Goal: Information Seeking & Learning: Understand process/instructions

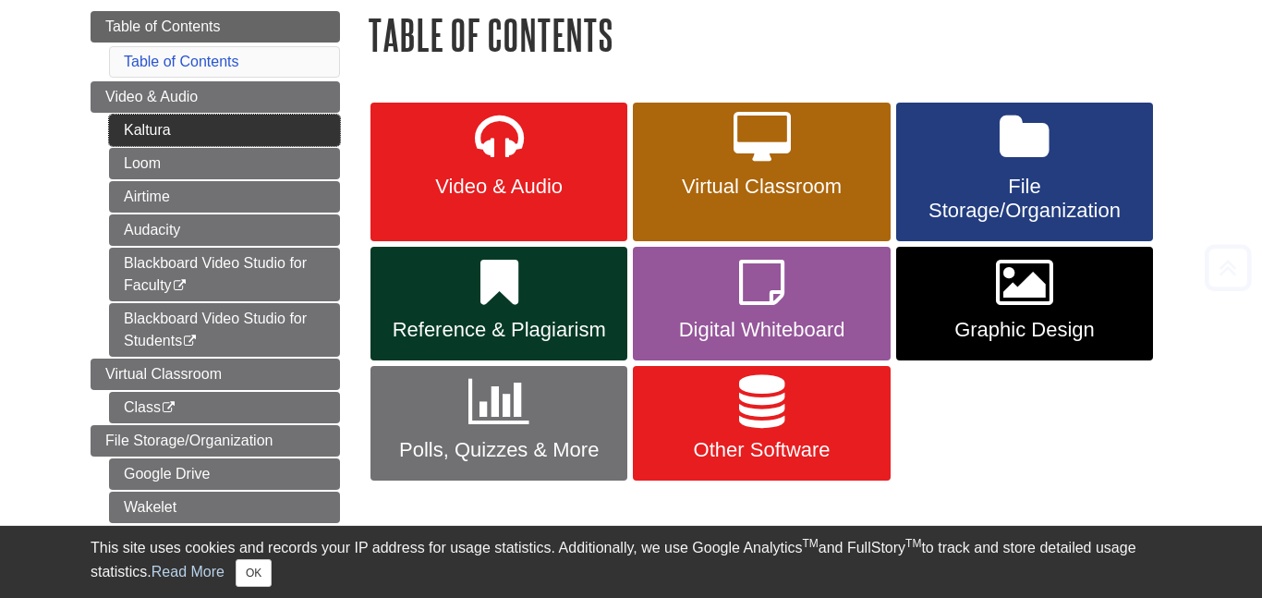
scroll to position [219, 0]
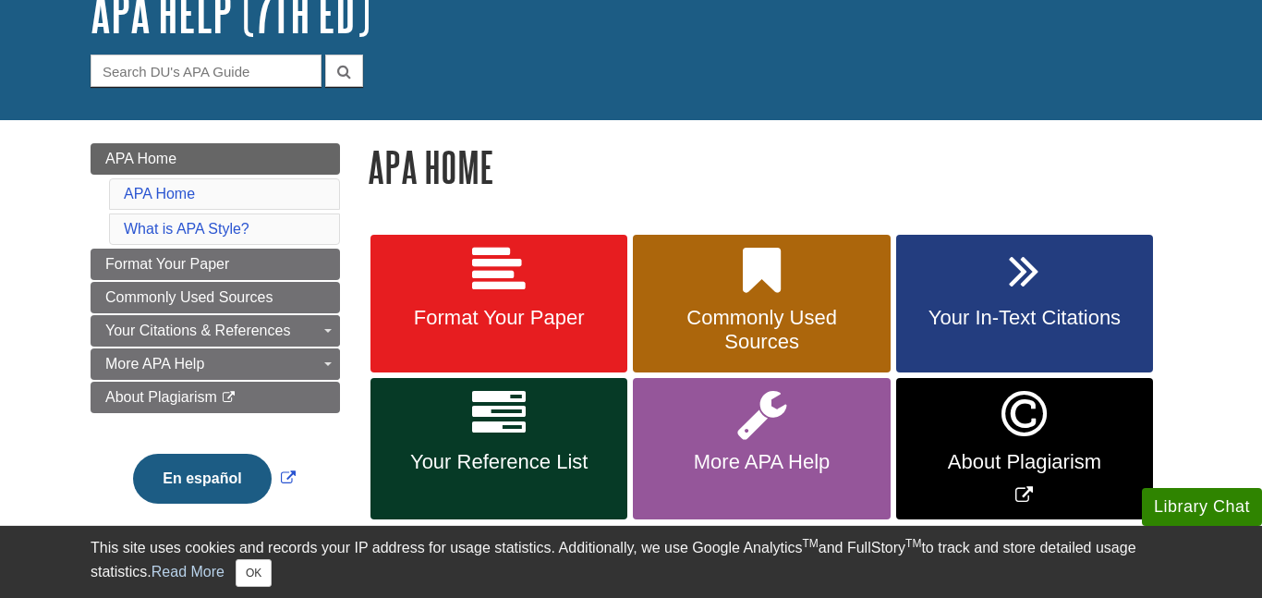
scroll to position [159, 0]
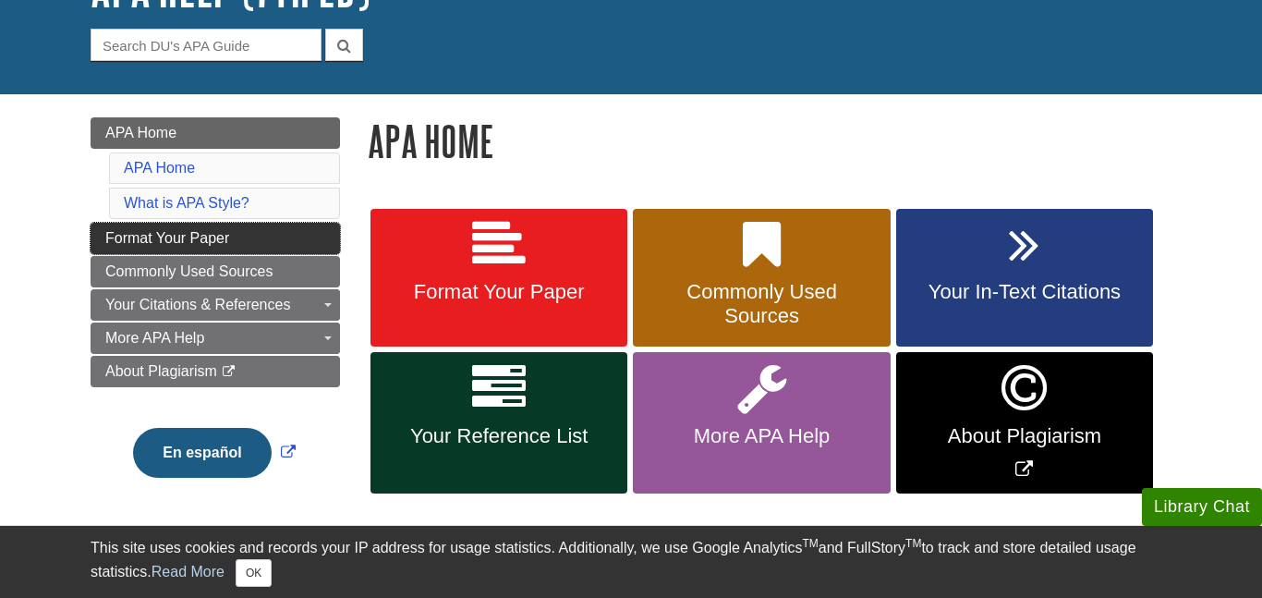
click at [312, 247] on link "Format Your Paper" at bounding box center [215, 238] width 249 height 31
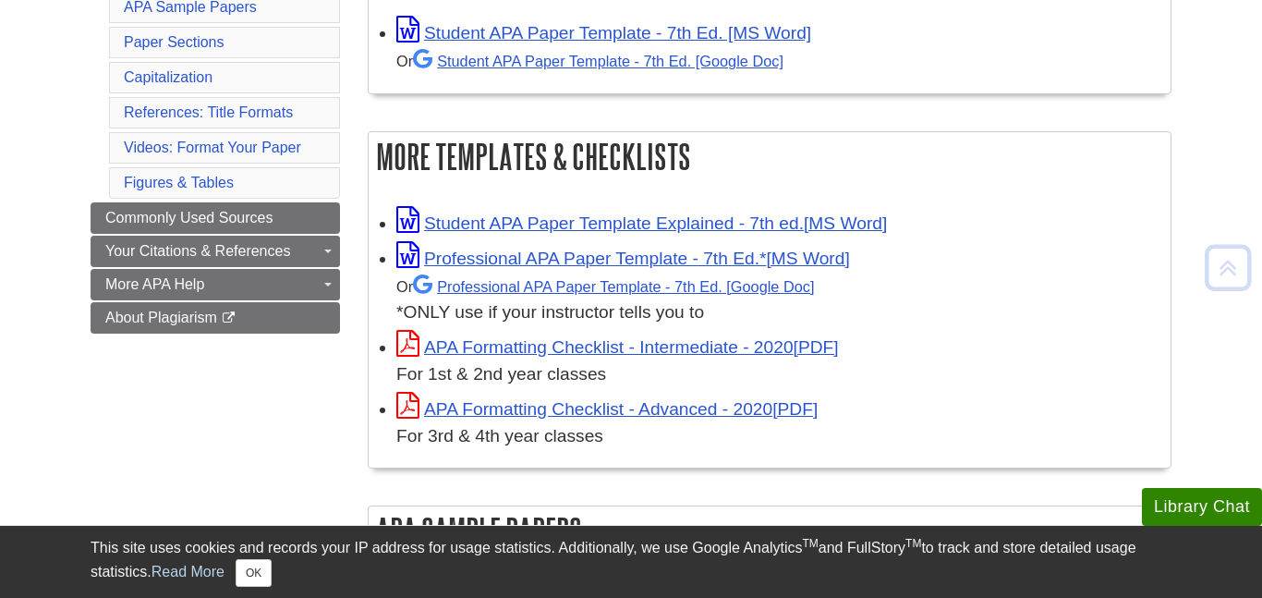
scroll to position [444, 0]
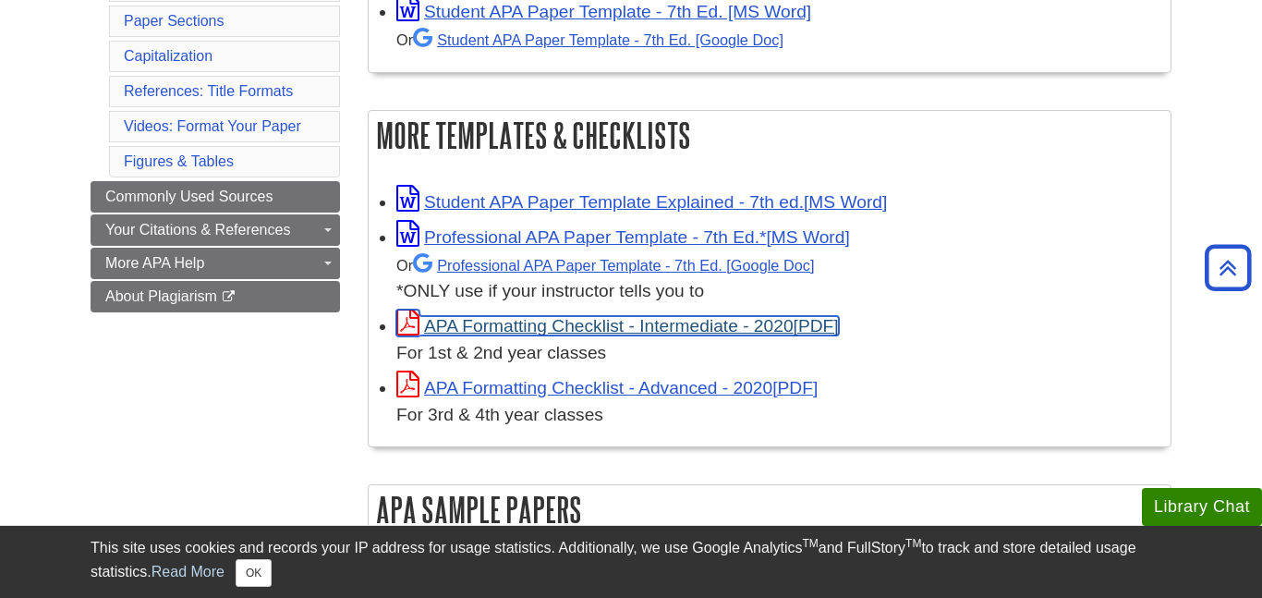
click at [582, 323] on link "APA Formatting Checklist - Intermediate - 2020" at bounding box center [617, 325] width 443 height 19
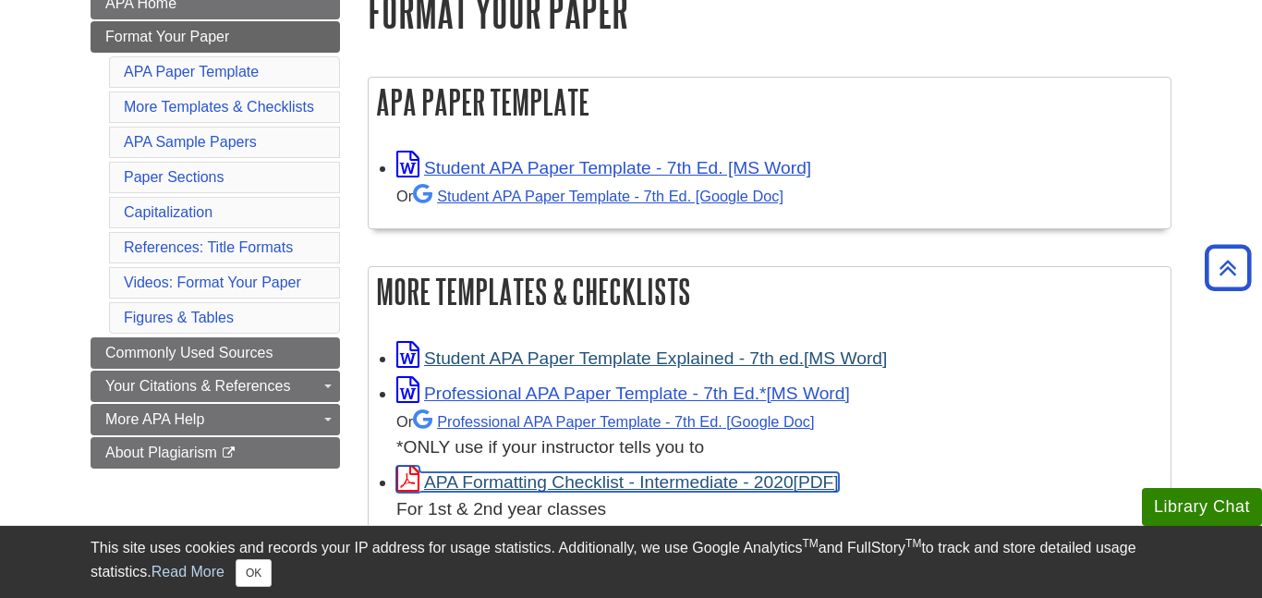
scroll to position [281, 0]
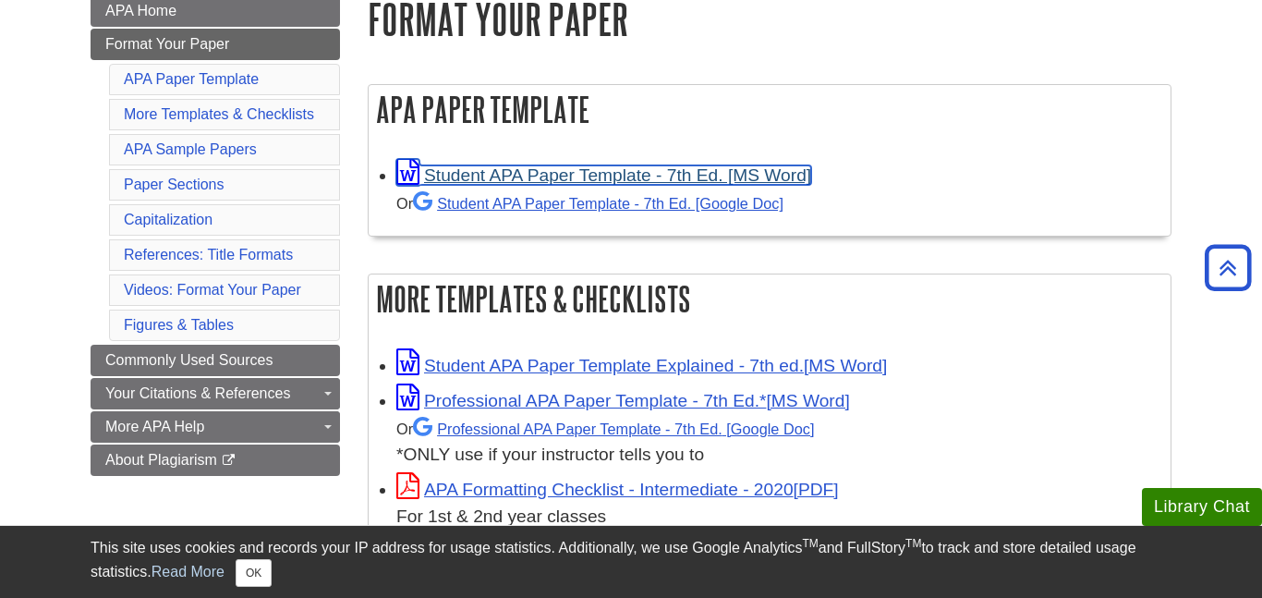
click at [518, 181] on link "Student APA Paper Template - 7th Ed. [MS Word]" at bounding box center [603, 174] width 415 height 19
click at [496, 171] on link "Student APA Paper Template - 7th Ed. [MS Word]" at bounding box center [603, 174] width 415 height 19
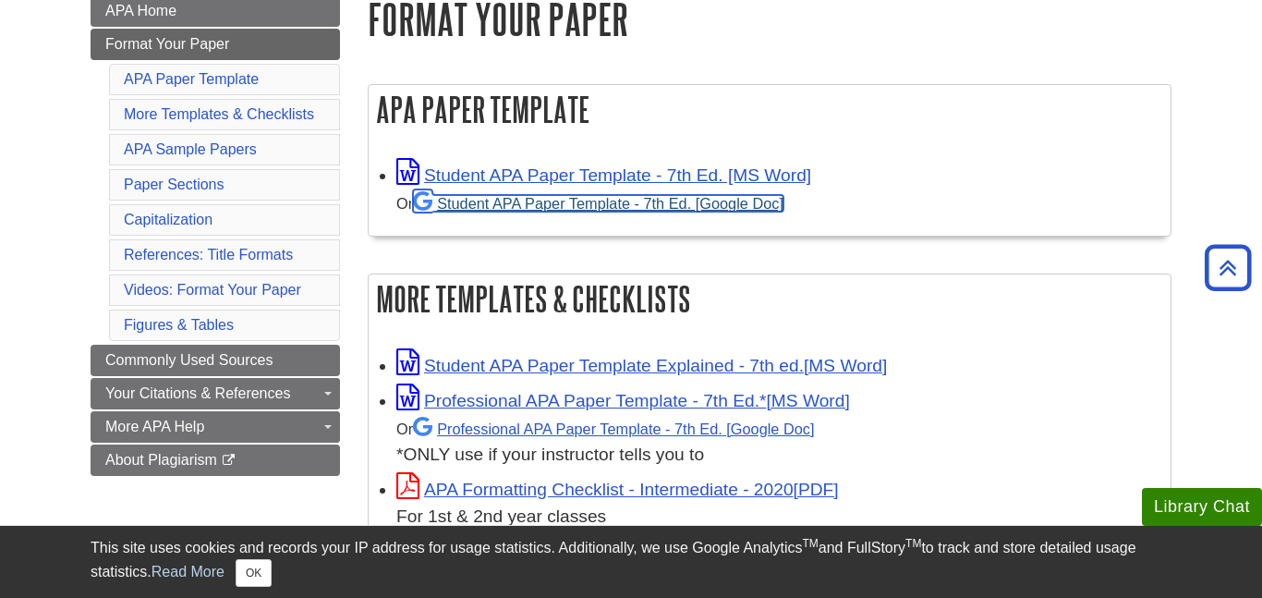
click at [525, 208] on link "Student APA Paper Template - 7th Ed. [Google Doc]" at bounding box center [598, 203] width 370 height 17
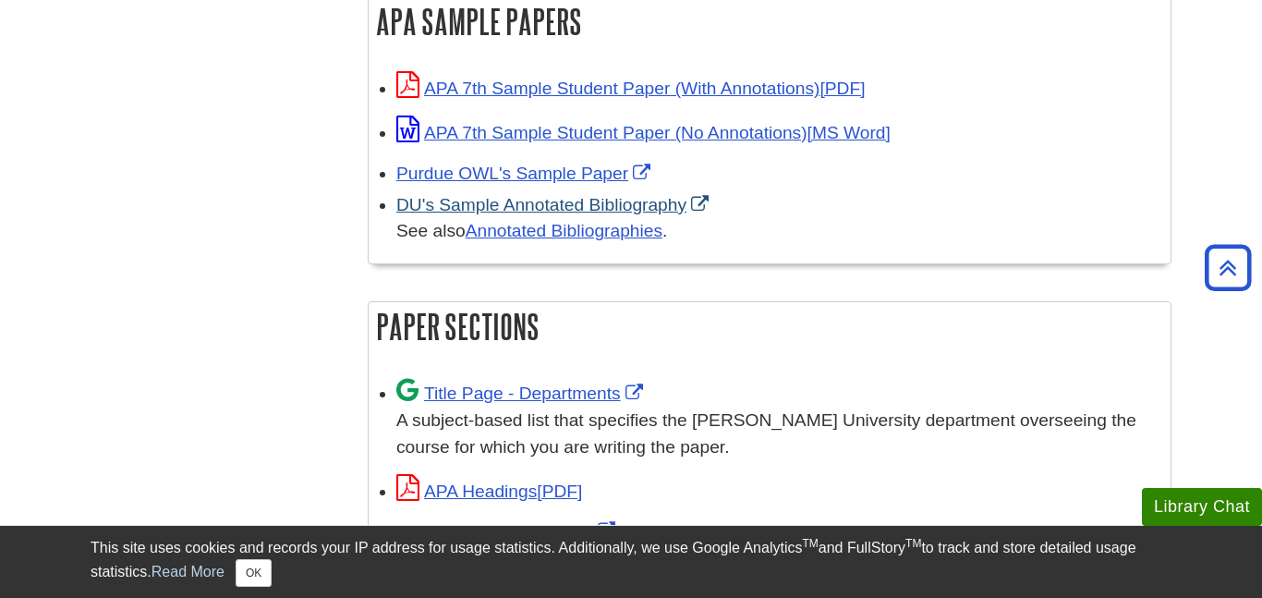
scroll to position [931, 0]
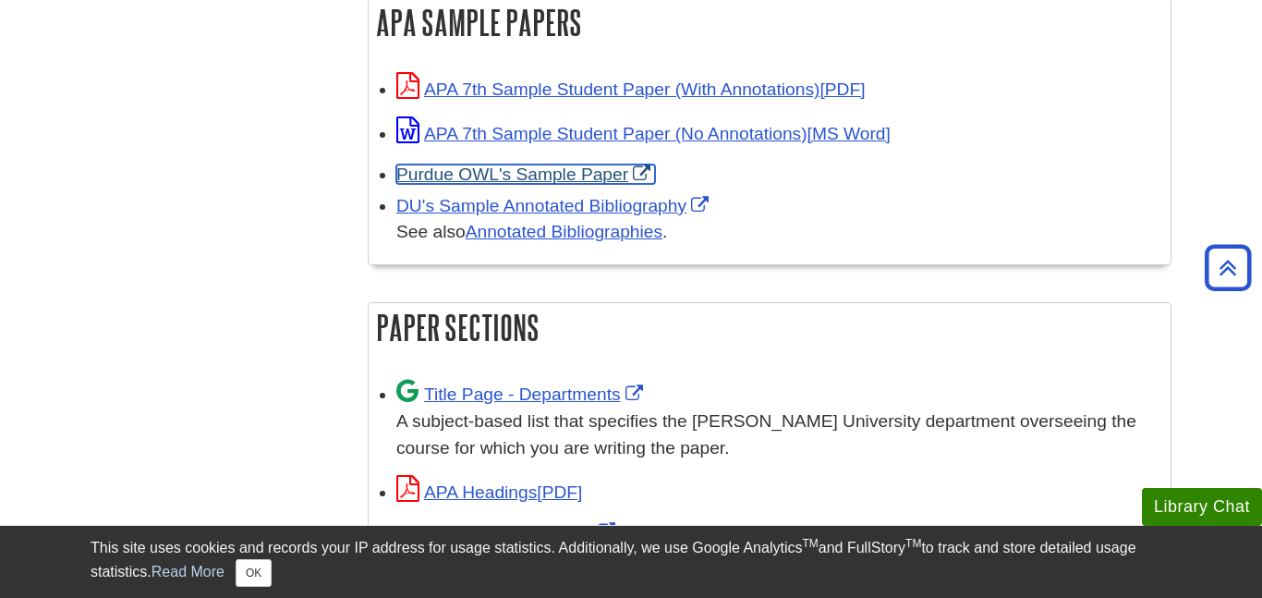
click at [644, 164] on link "Purdue OWL's Sample Paper" at bounding box center [525, 173] width 259 height 19
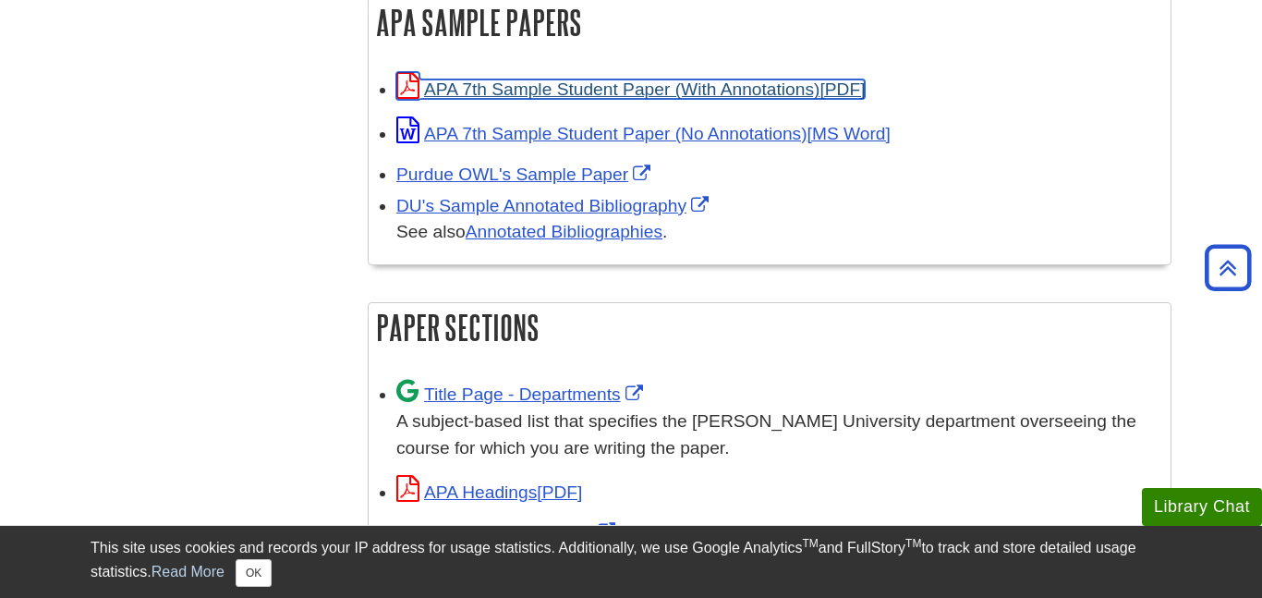
click at [651, 80] on link "APA 7th Sample Student Paper (With Annotations)" at bounding box center [630, 88] width 468 height 19
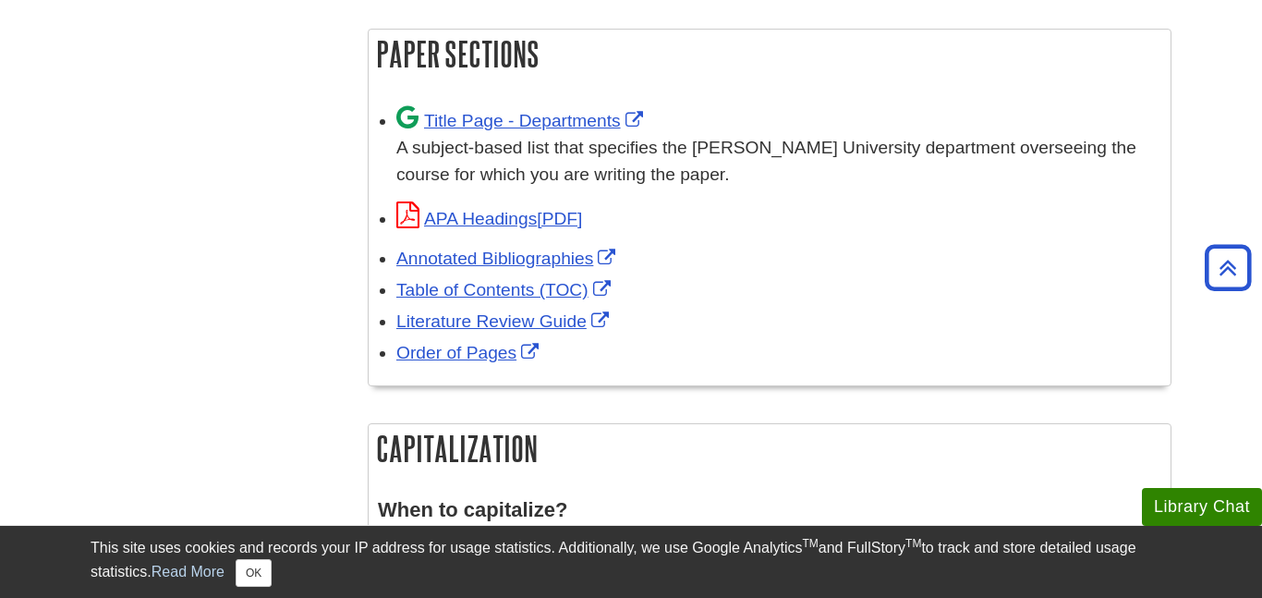
scroll to position [1208, 0]
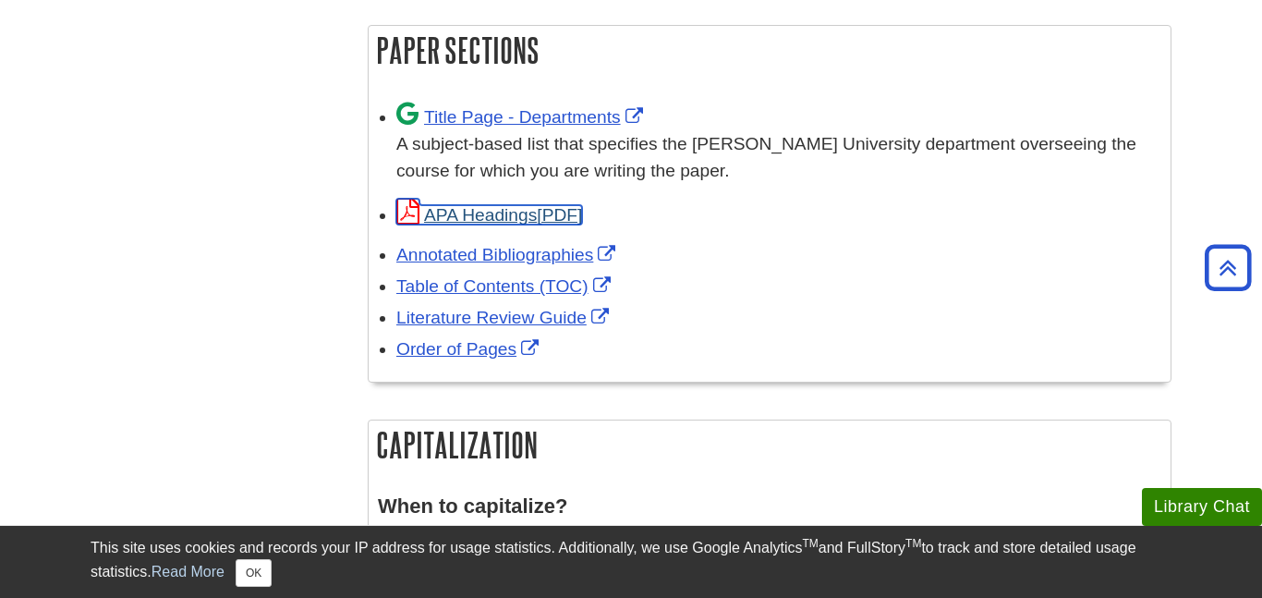
click at [529, 205] on link "APA Headings" at bounding box center [489, 214] width 186 height 19
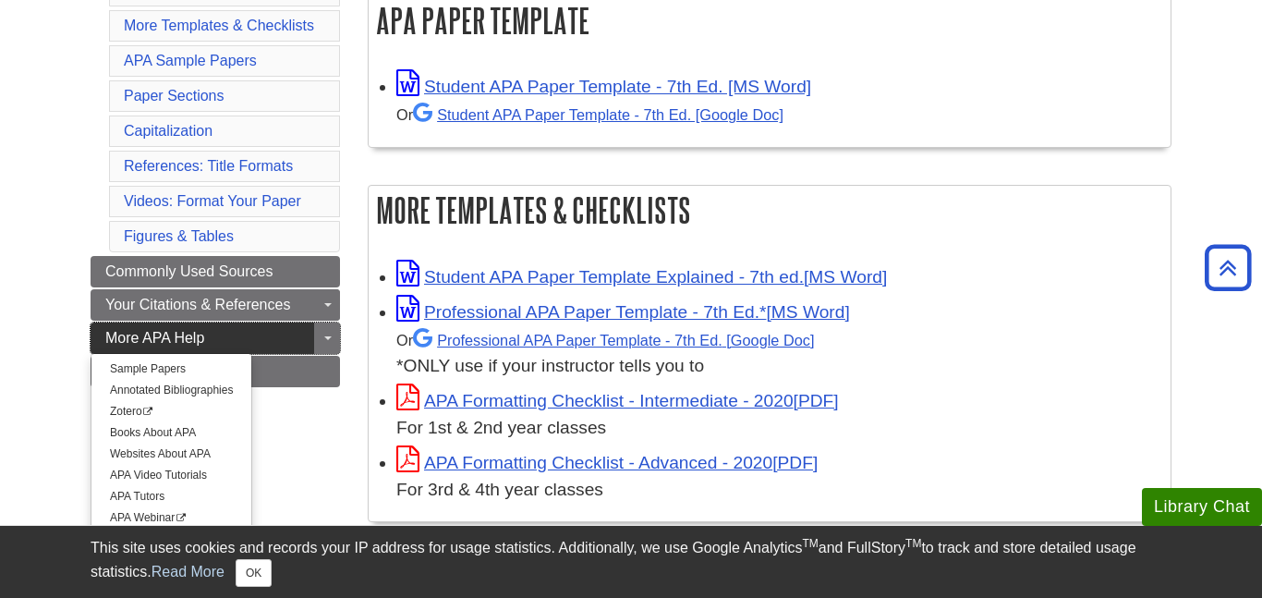
scroll to position [370, 0]
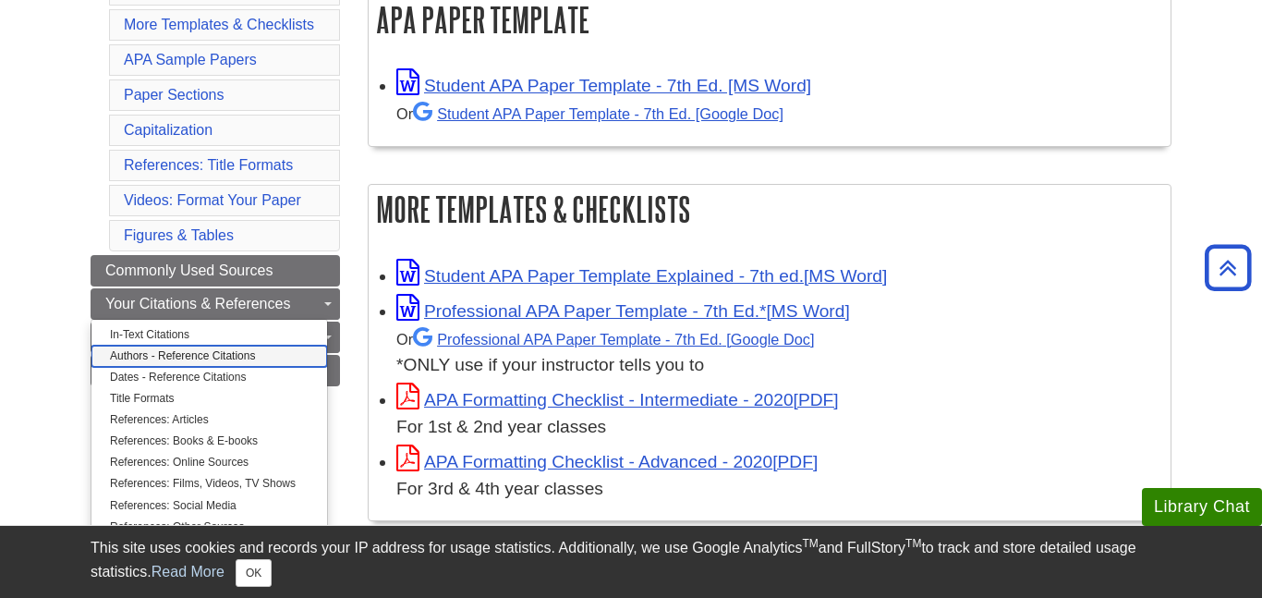
click at [252, 358] on link "Authors - Reference Citations" at bounding box center [209, 356] width 236 height 21
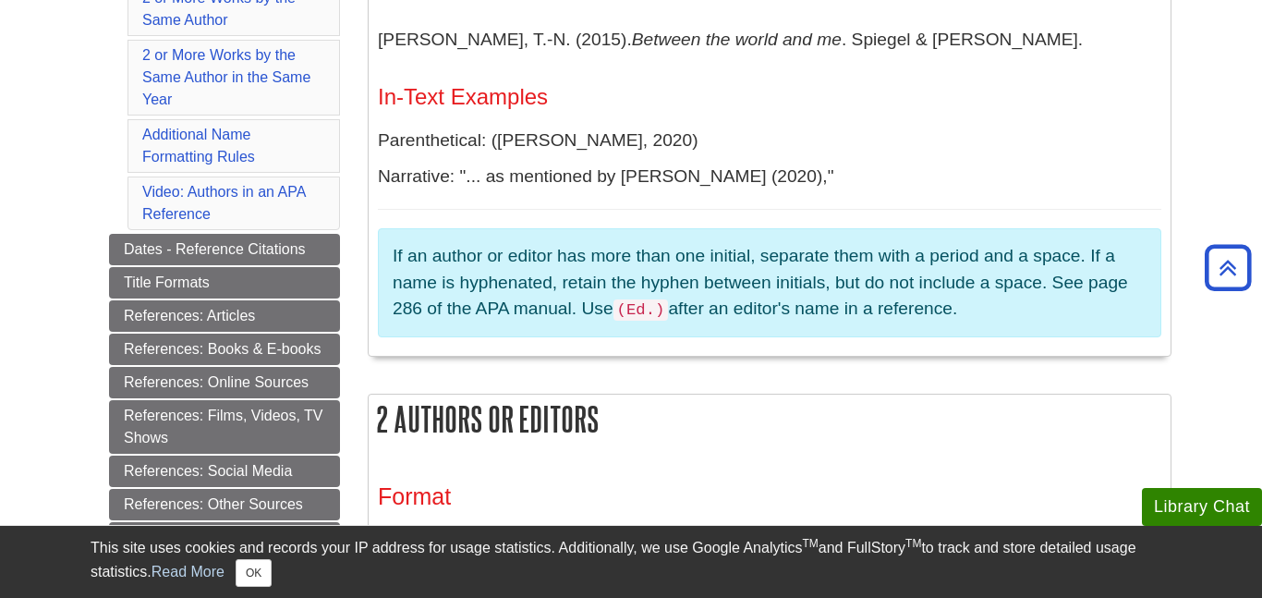
scroll to position [789, 0]
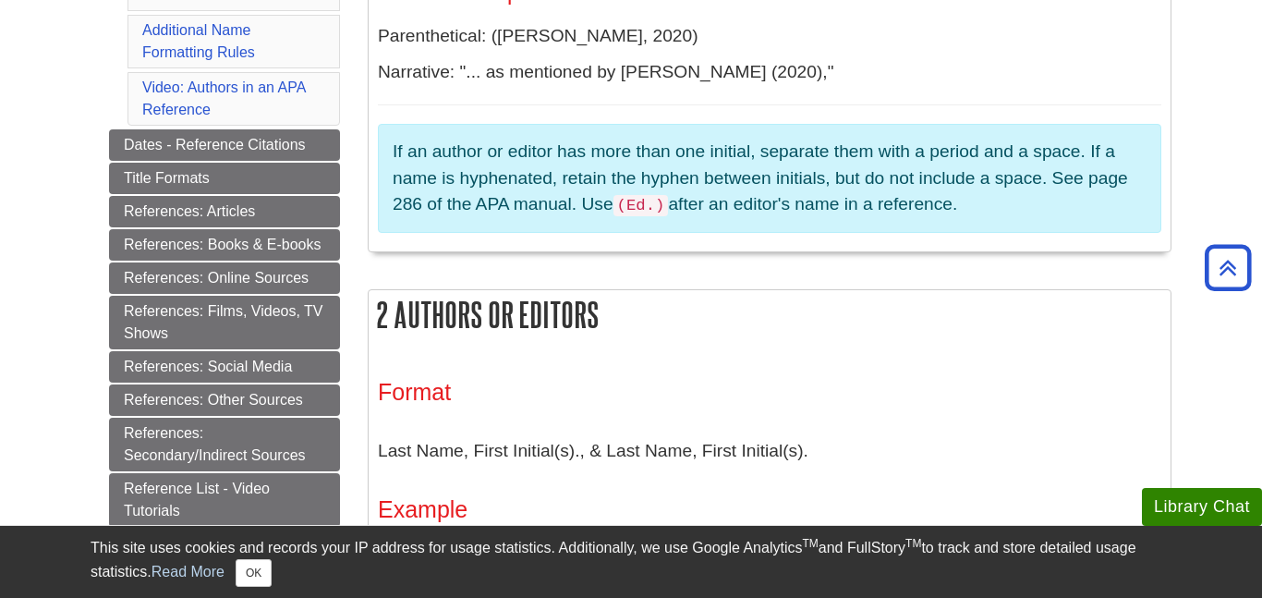
scroll to position [828, 0]
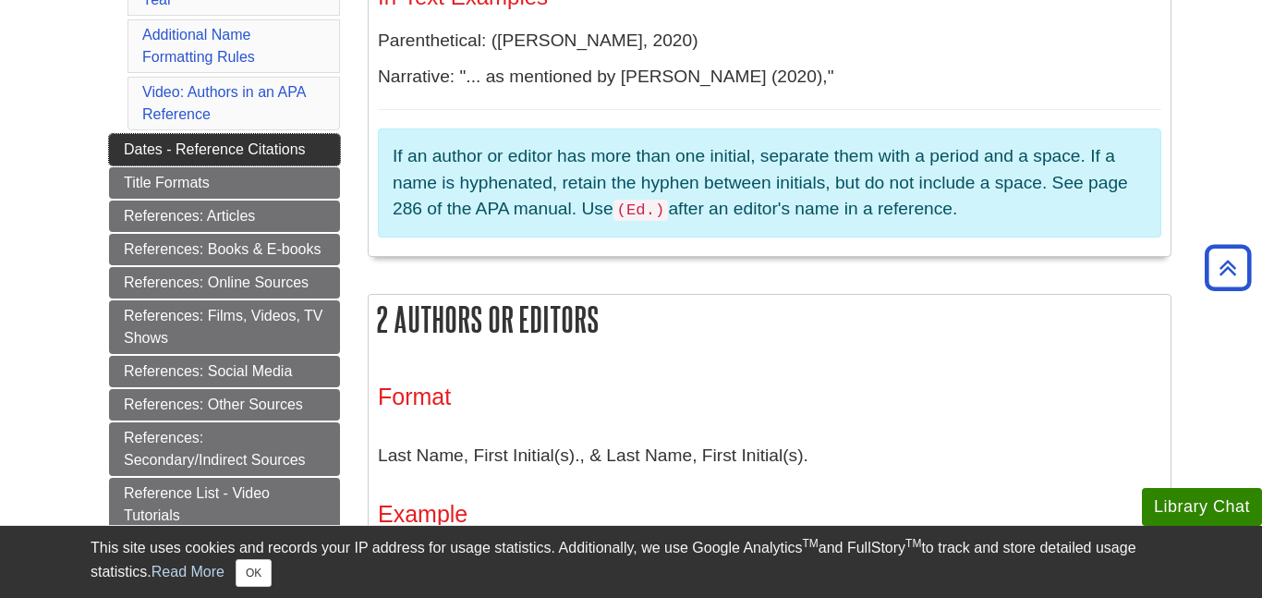
click at [233, 140] on link "Dates - Reference Citations" at bounding box center [224, 149] width 231 height 31
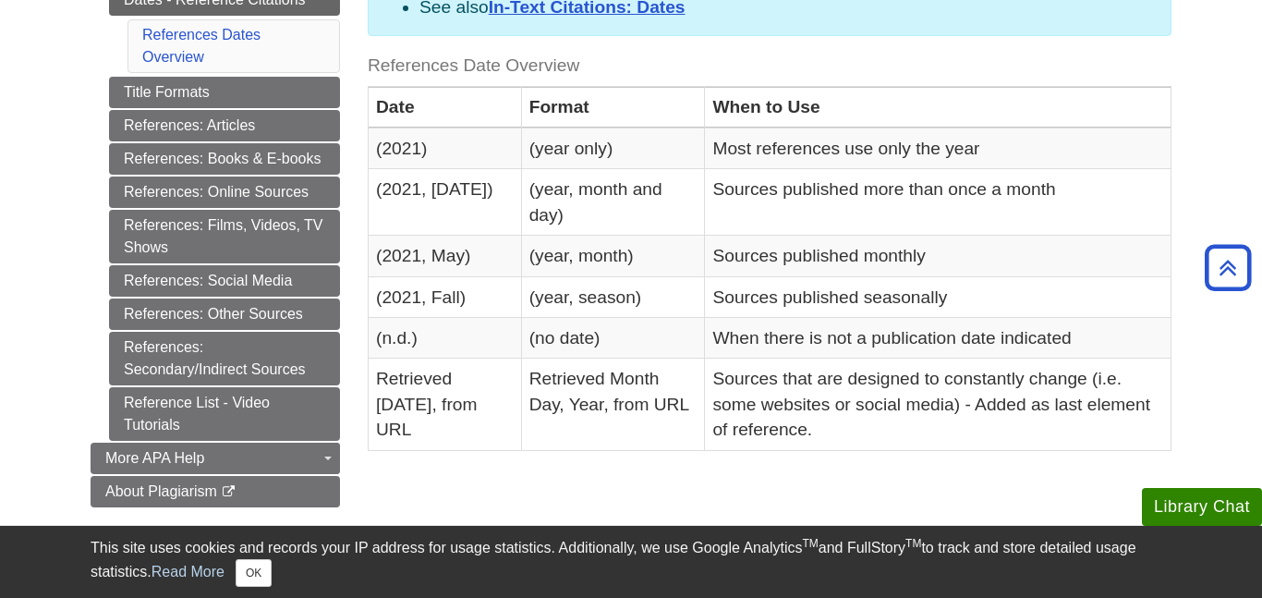
scroll to position [491, 0]
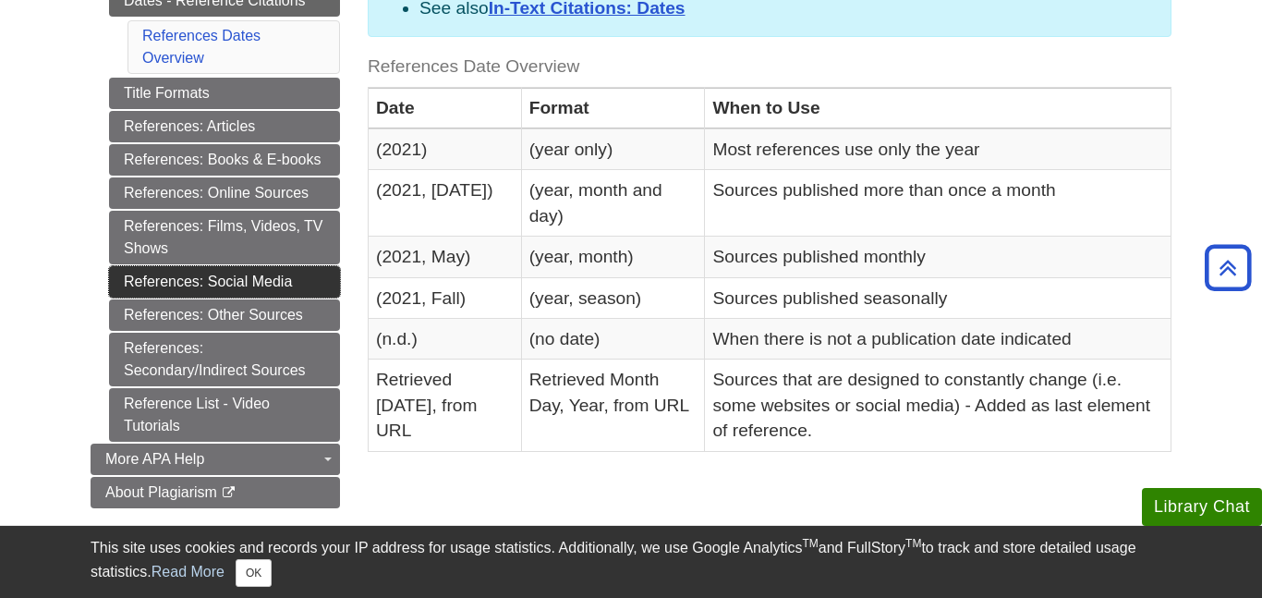
click at [297, 273] on link "References: Social Media" at bounding box center [224, 281] width 231 height 31
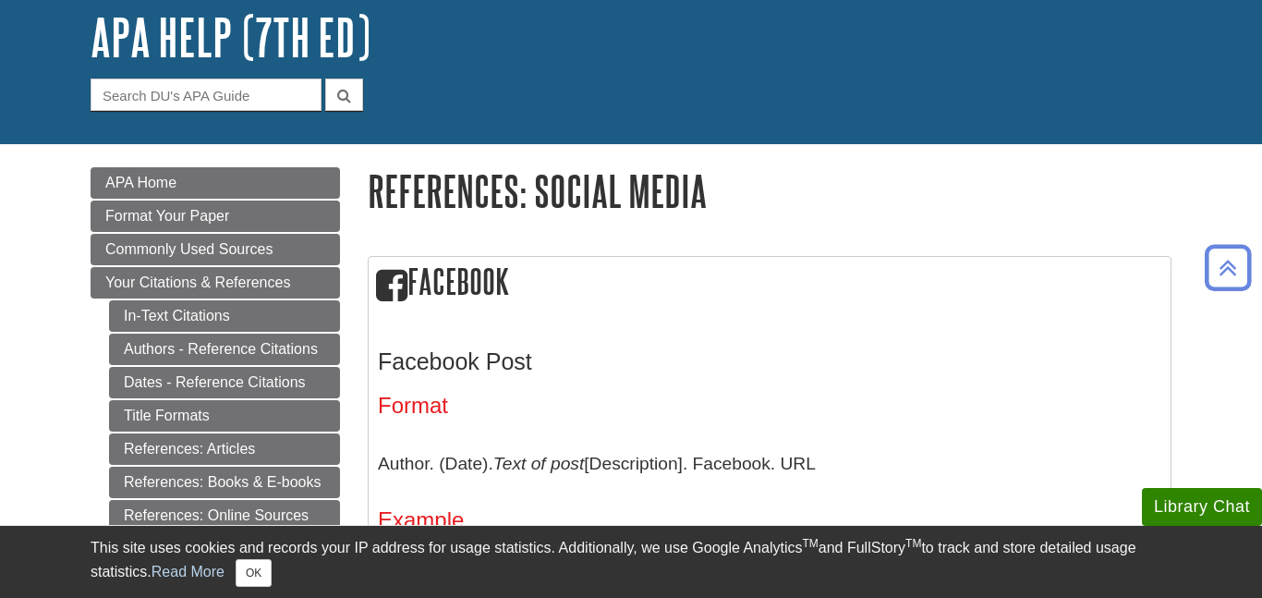
scroll to position [61, 0]
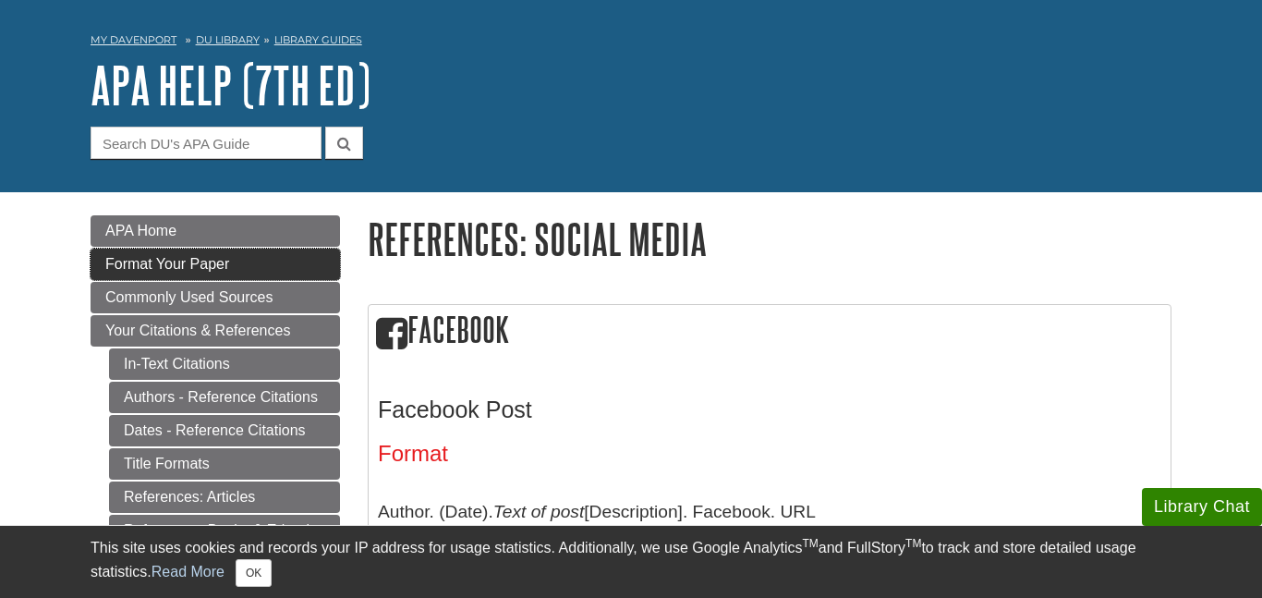
click at [267, 262] on link "Format Your Paper" at bounding box center [215, 264] width 249 height 31
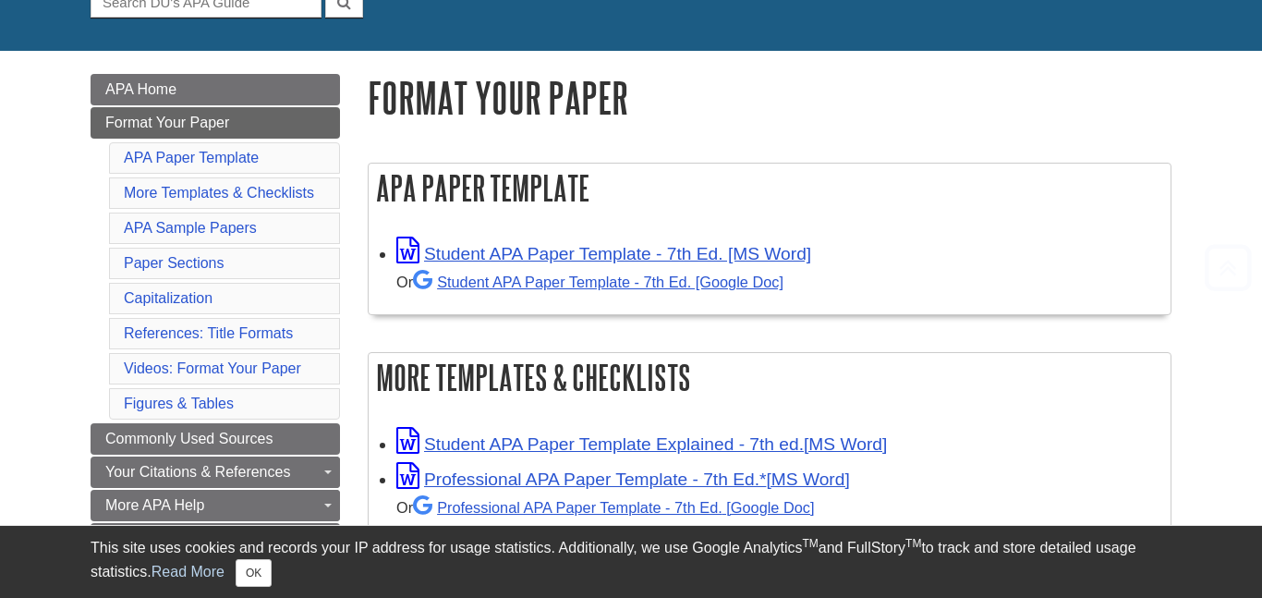
scroll to position [248, 0]
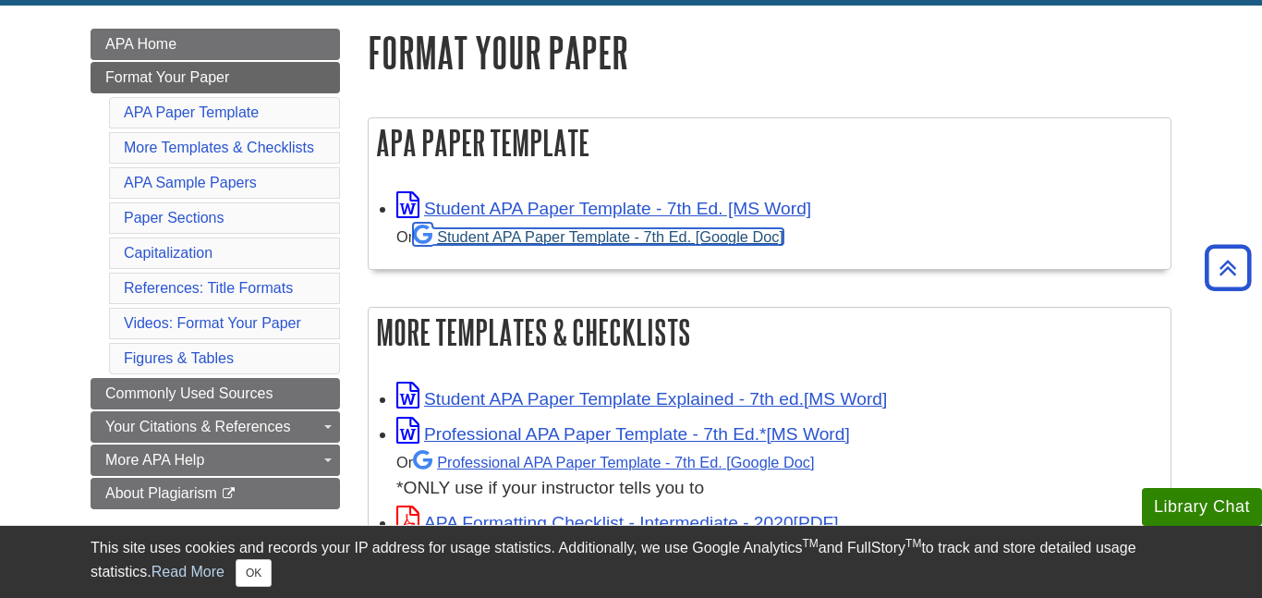
click at [630, 242] on link "Student APA Paper Template - 7th Ed. [Google Doc]" at bounding box center [598, 236] width 370 height 17
